Goal: Information Seeking & Learning: Learn about a topic

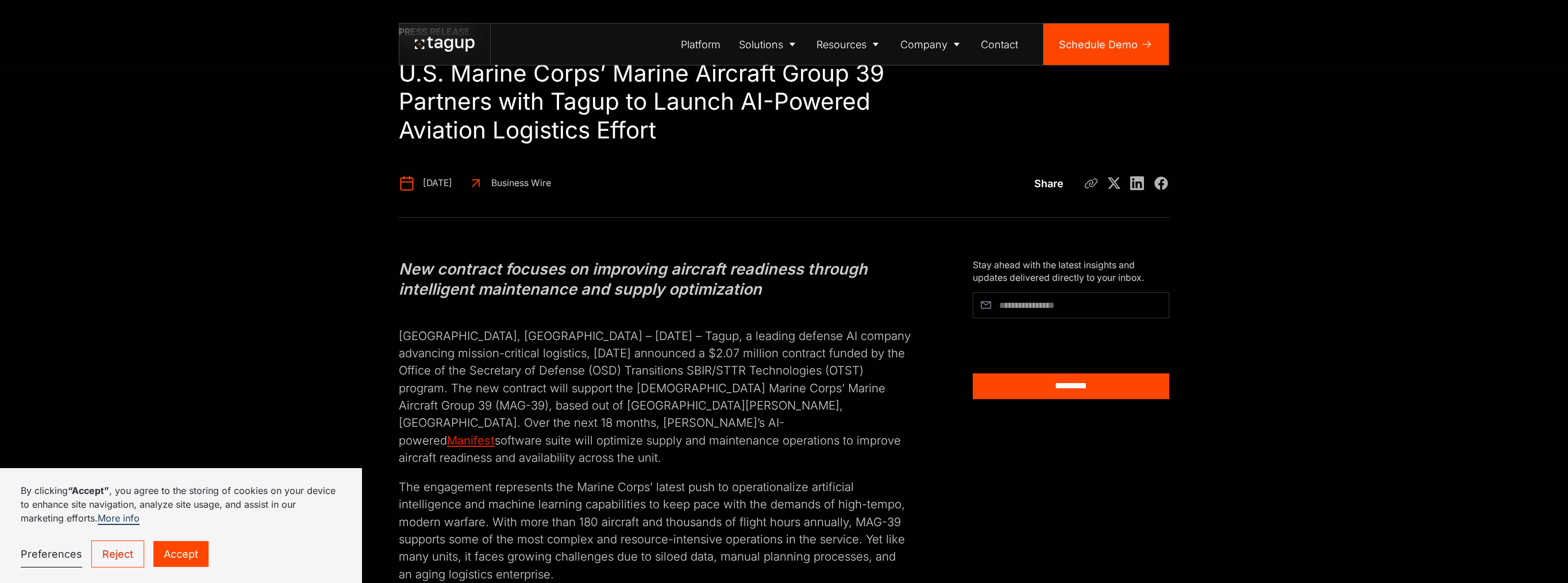
scroll to position [115, 0]
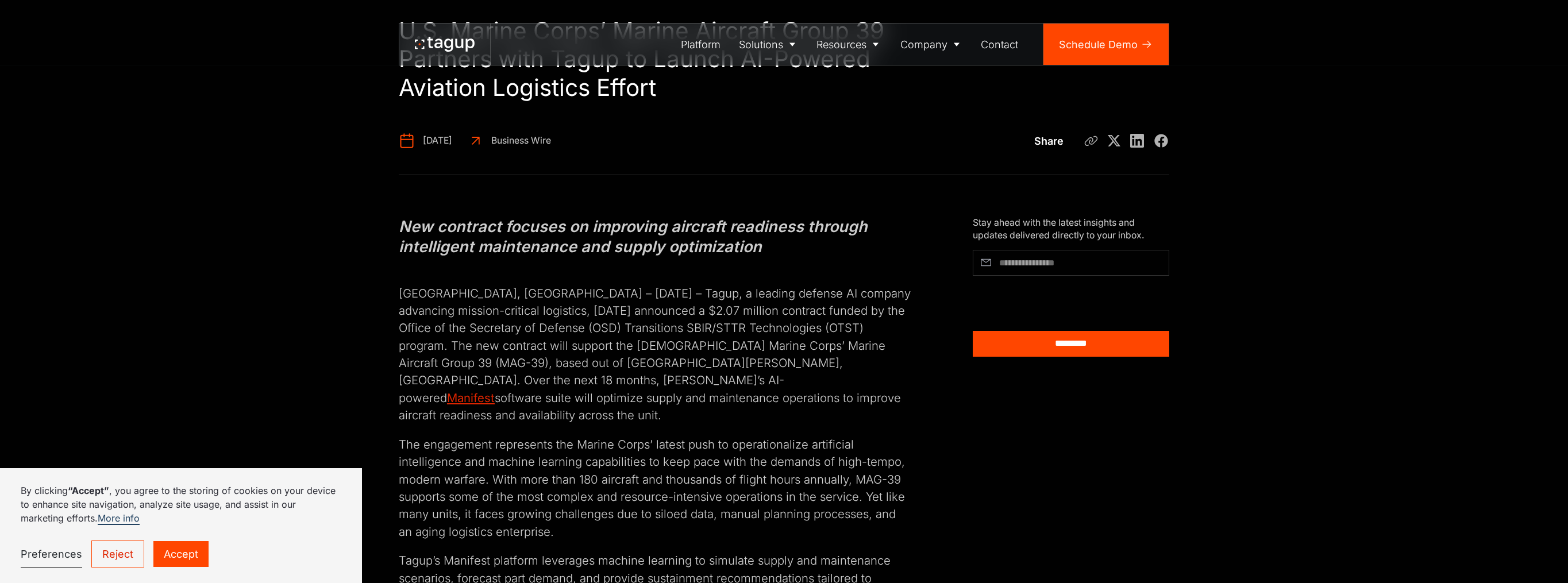
click at [123, 557] on link "Reject" at bounding box center [118, 554] width 53 height 27
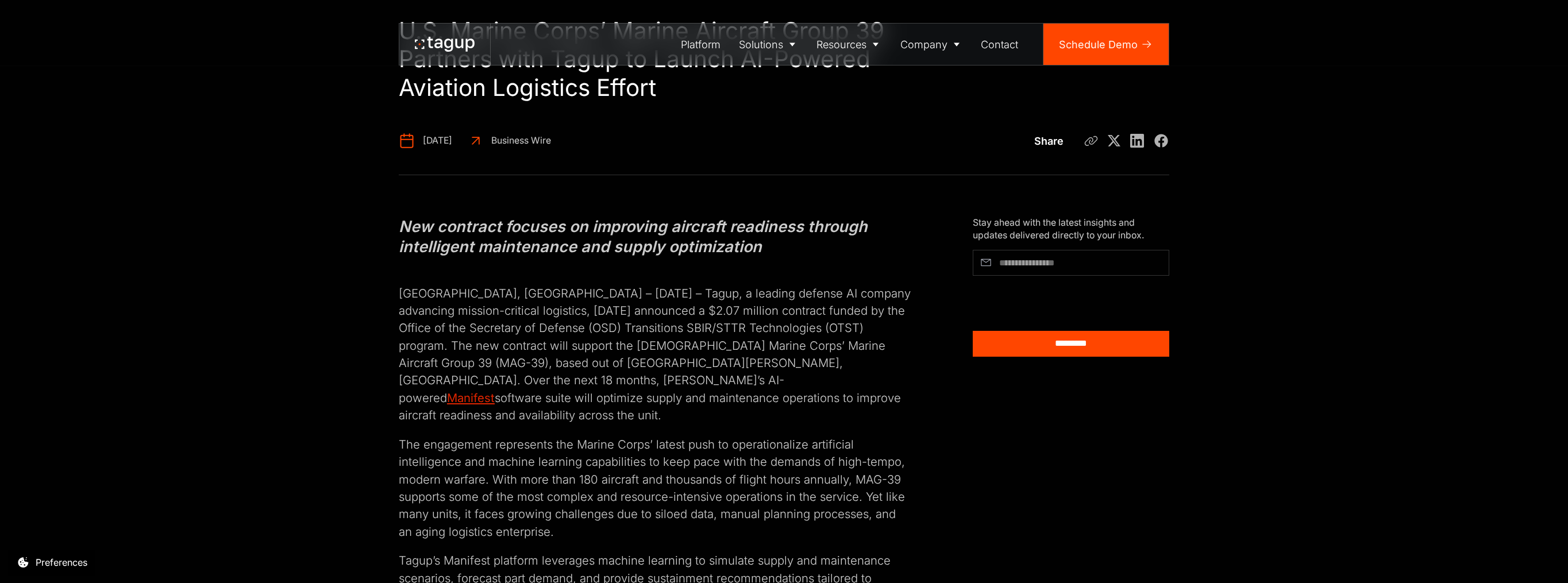
click at [658, 312] on p "Boston, MA – July 29th, 2025 – Tagup, a leading defense AI company advancing mi…" at bounding box center [654, 345] width 512 height 157
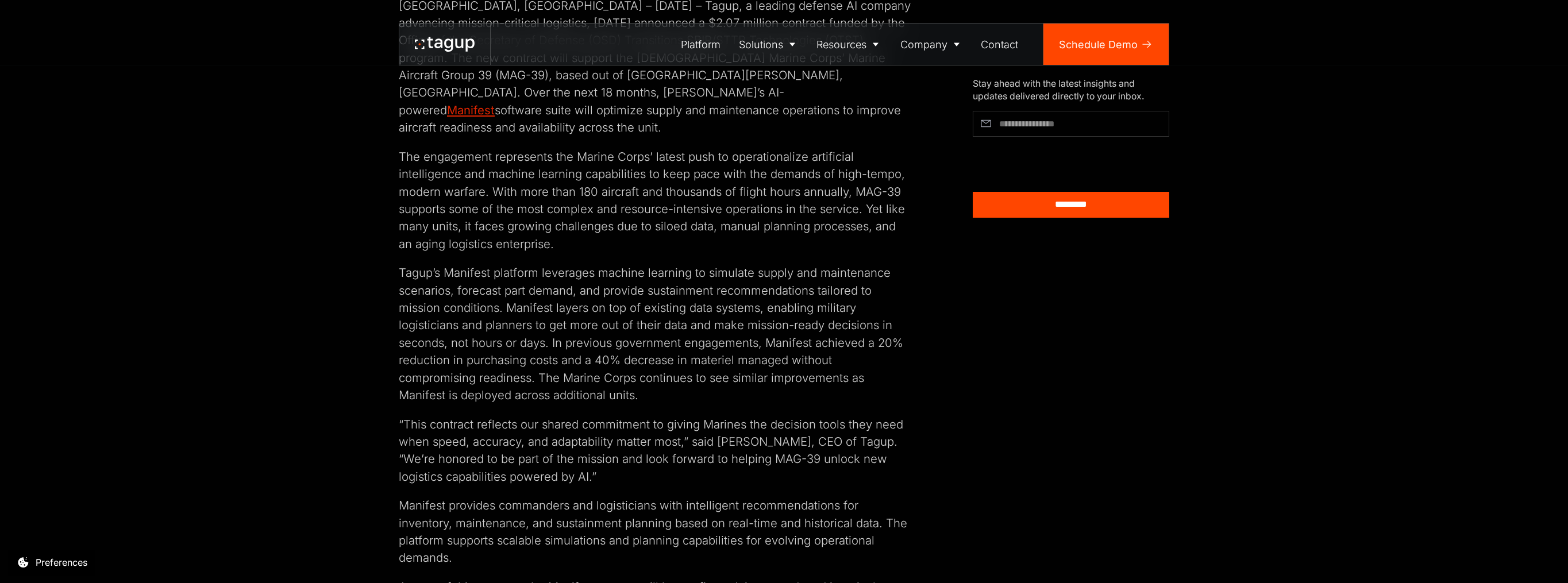
scroll to position [460, 0]
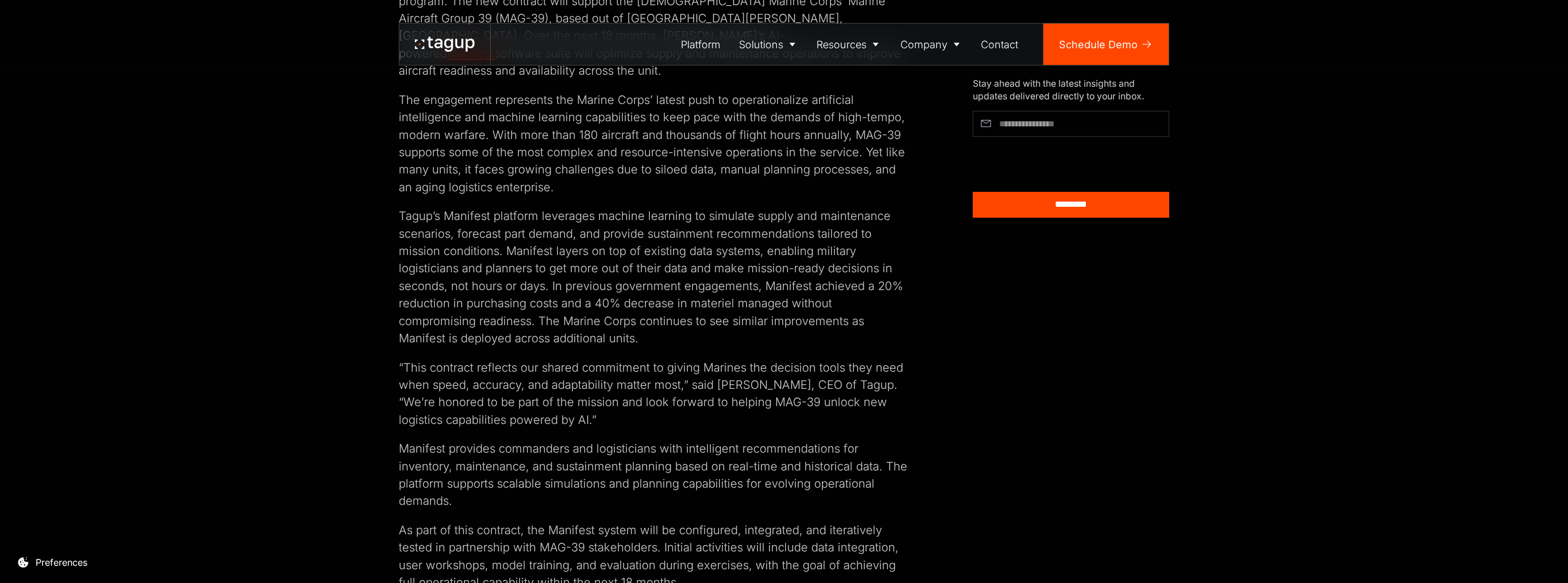
click at [376, 384] on div "New contract focuses on improving aircraft readiness through intelligent mainte…" at bounding box center [784, 432] width 1516 height 1204
click at [440, 413] on div "New contract focuses on improving aircraft readiness through intelligent mainte…" at bounding box center [654, 432] width 512 height 1122
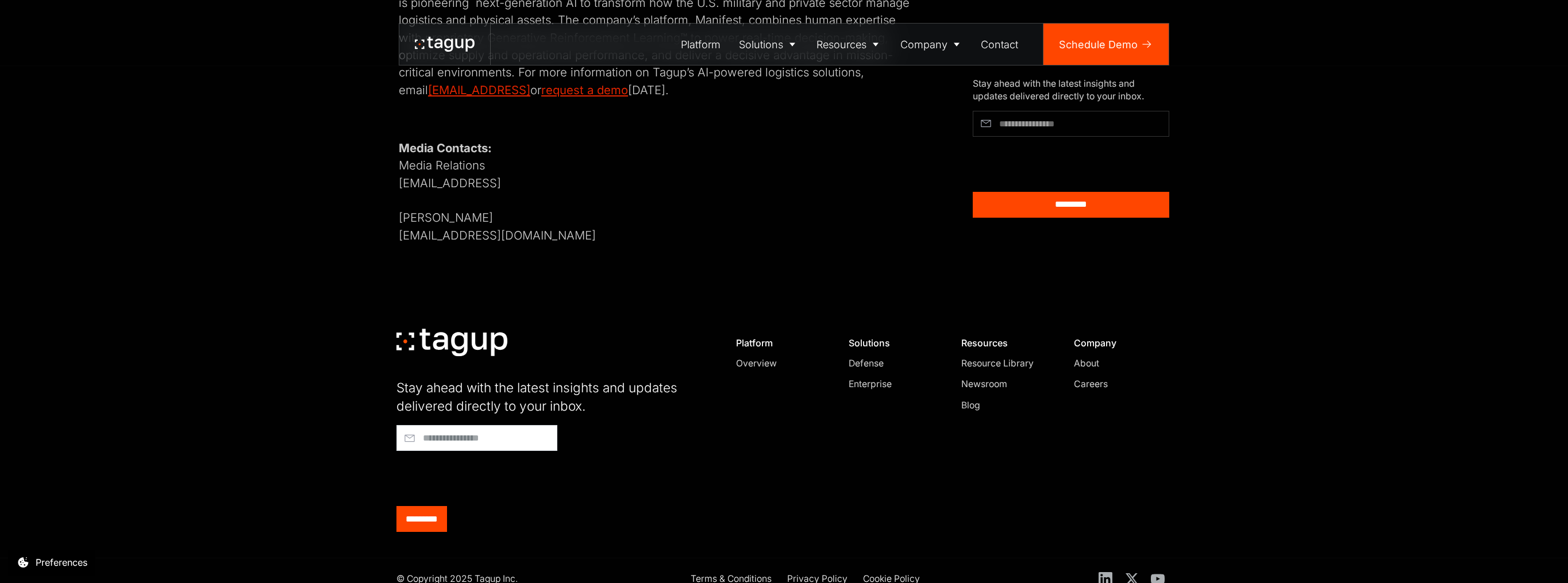
scroll to position [1210, 0]
click at [772, 84] on div "Defense" at bounding box center [769, 83] width 51 height 14
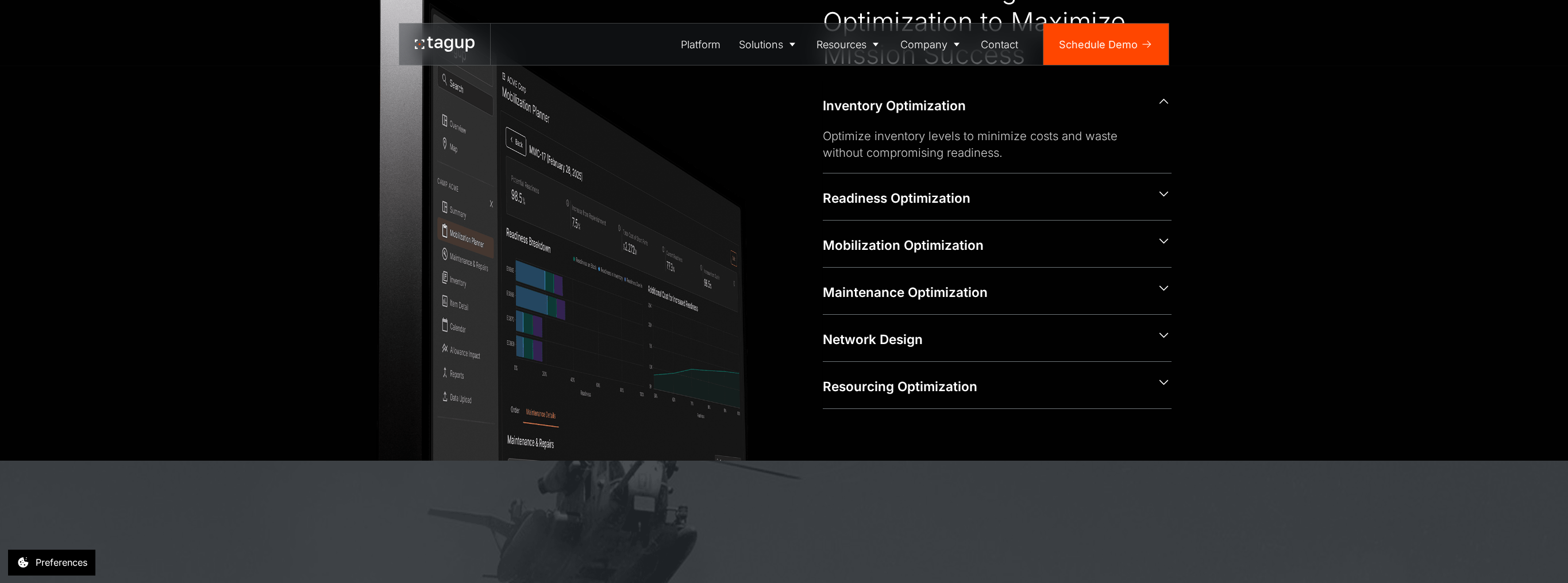
scroll to position [632, 0]
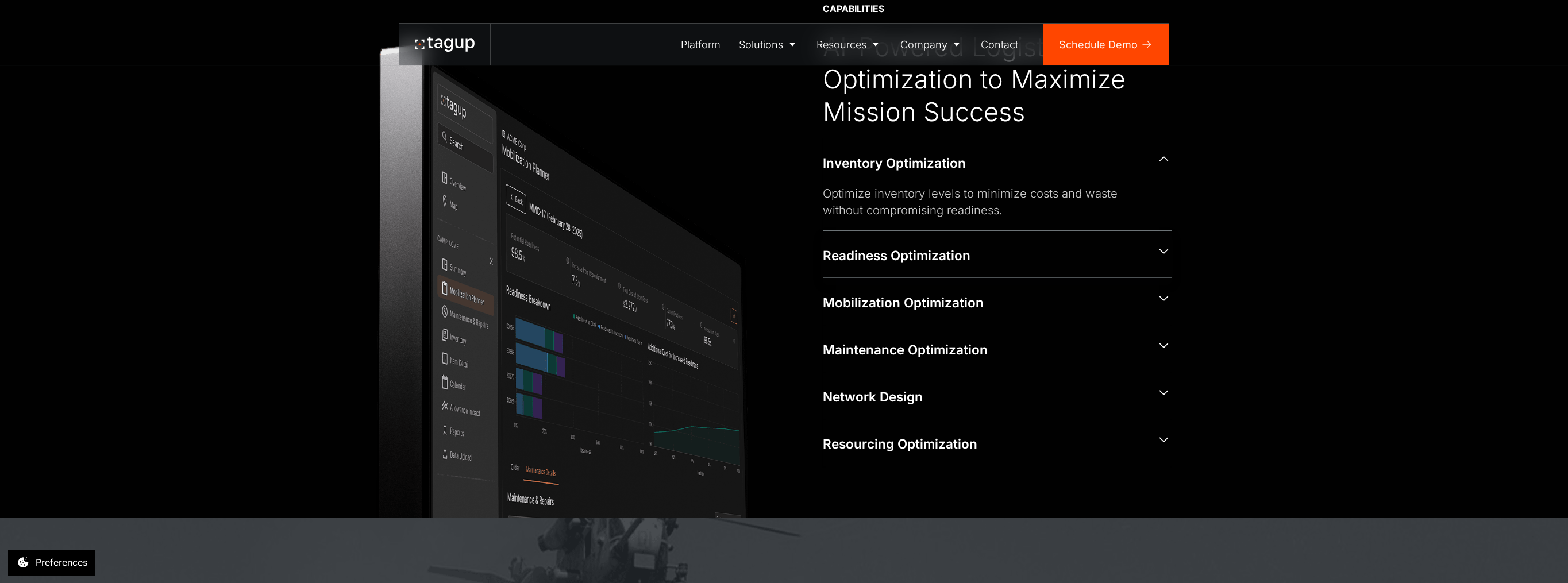
drag, startPoint x: 1158, startPoint y: 248, endPoint x: 1167, endPoint y: 247, distance: 9.1
click at [1167, 247] on icon at bounding box center [1164, 251] width 15 height 15
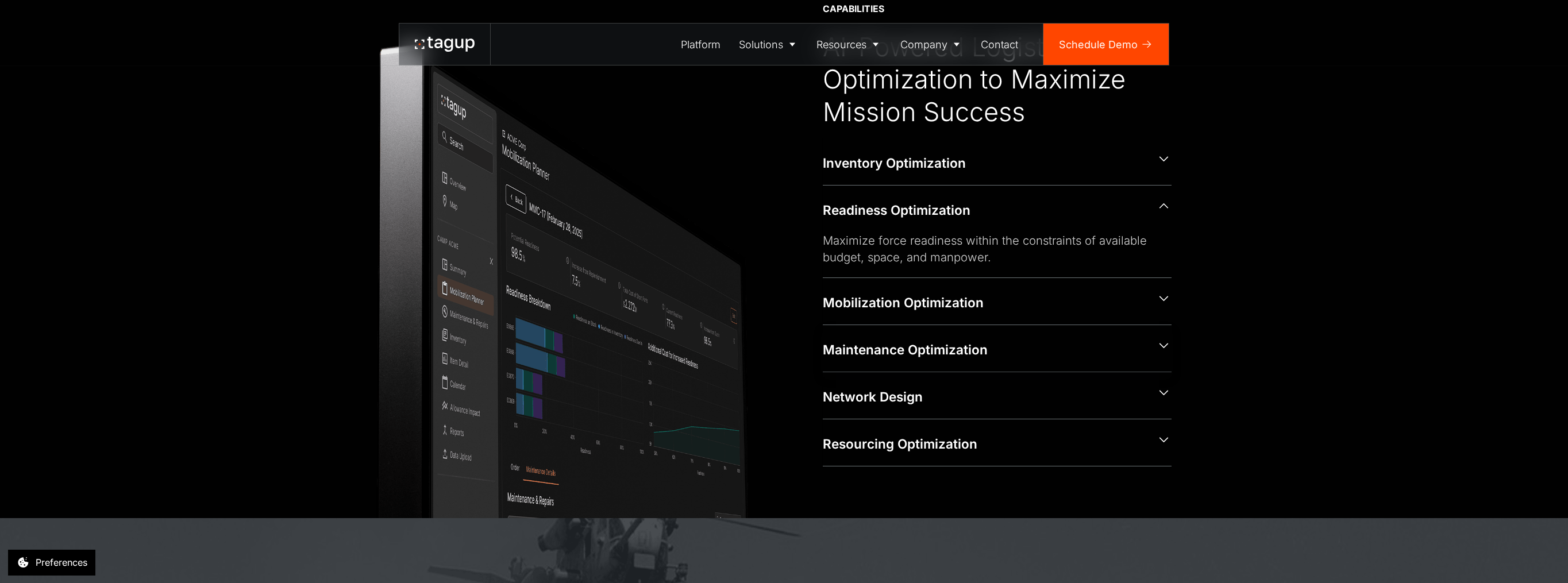
drag, startPoint x: 1154, startPoint y: 342, endPoint x: 1158, endPoint y: 348, distance: 7.2
click at [1158, 348] on icon at bounding box center [1164, 345] width 15 height 15
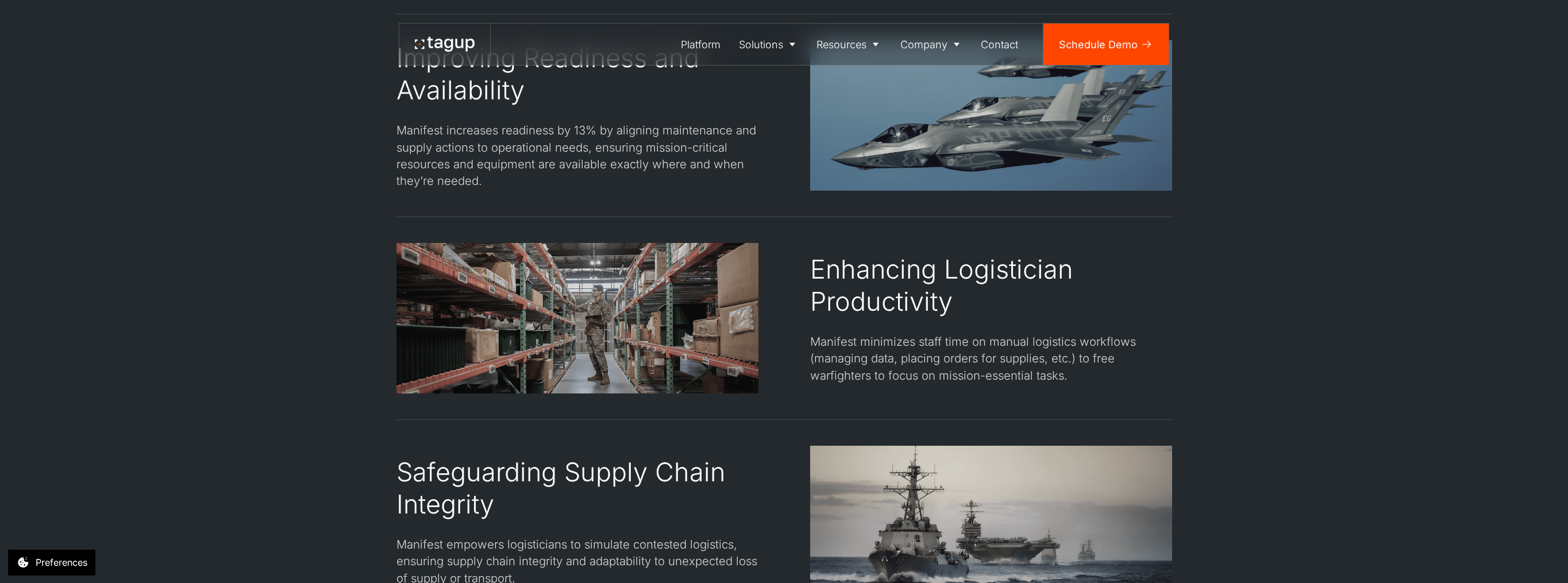
scroll to position [2126, 0]
